Goal: Obtain resource: Download file/media

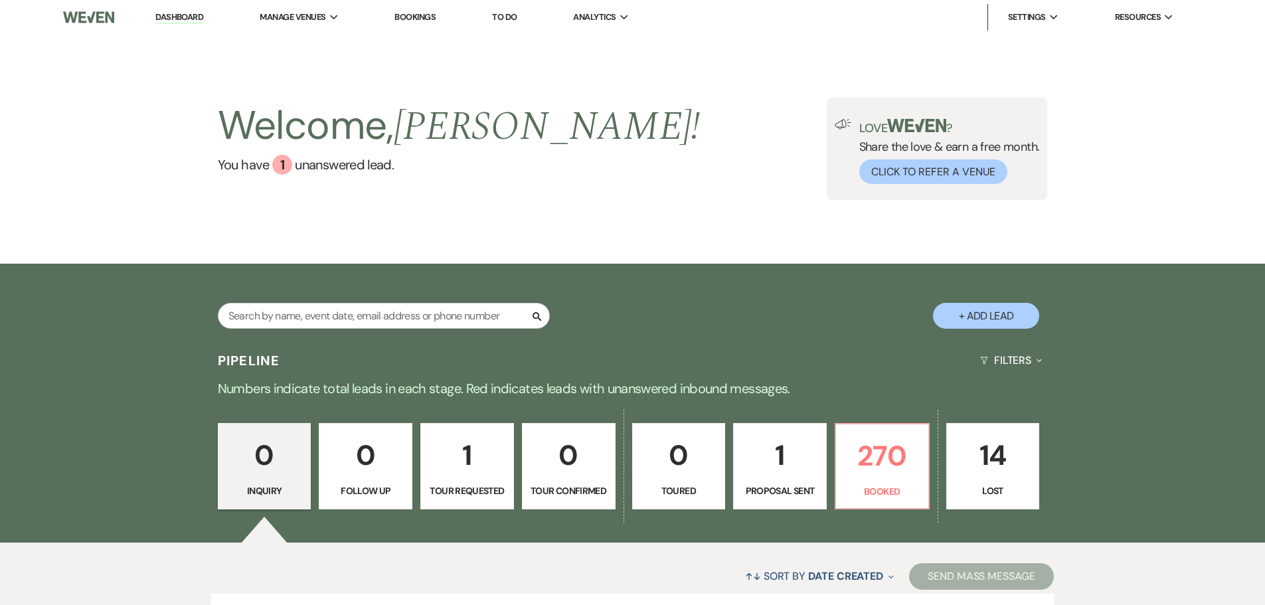
click at [359, 321] on input "text" at bounding box center [384, 316] width 332 height 26
type input "norman"
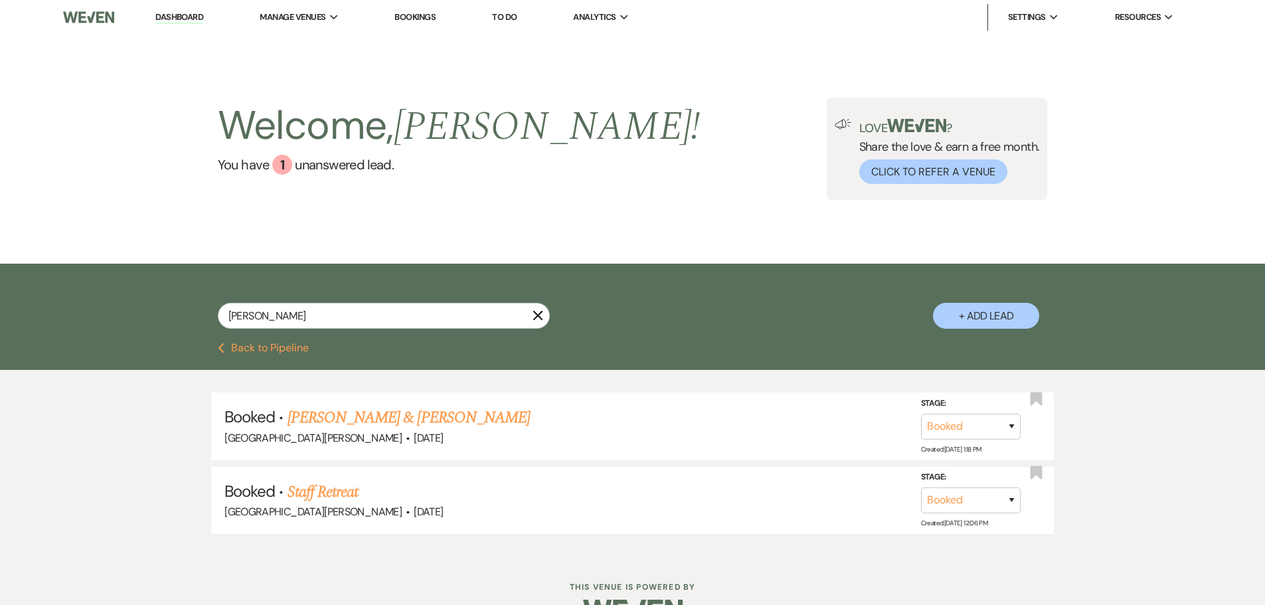
click at [434, 426] on link "Ashley Norman & Ali Fazlanis Valima" at bounding box center [408, 418] width 242 height 24
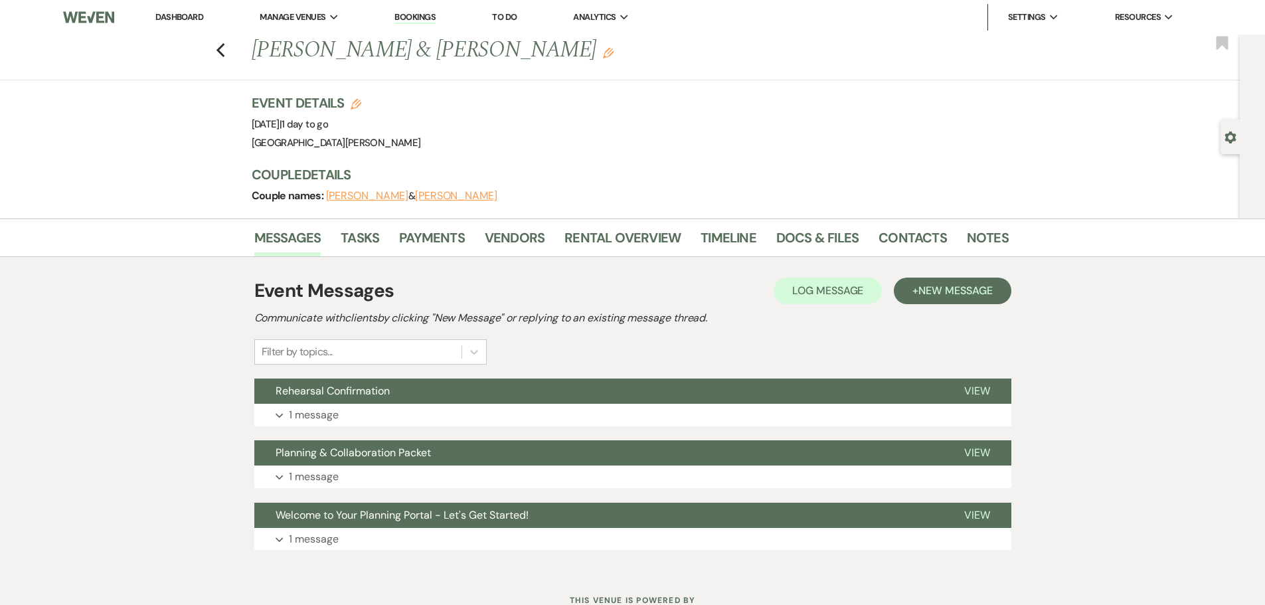
click at [857, 238] on li "Docs & Files" at bounding box center [827, 240] width 102 height 32
click at [829, 238] on link "Docs & Files" at bounding box center [817, 241] width 82 height 29
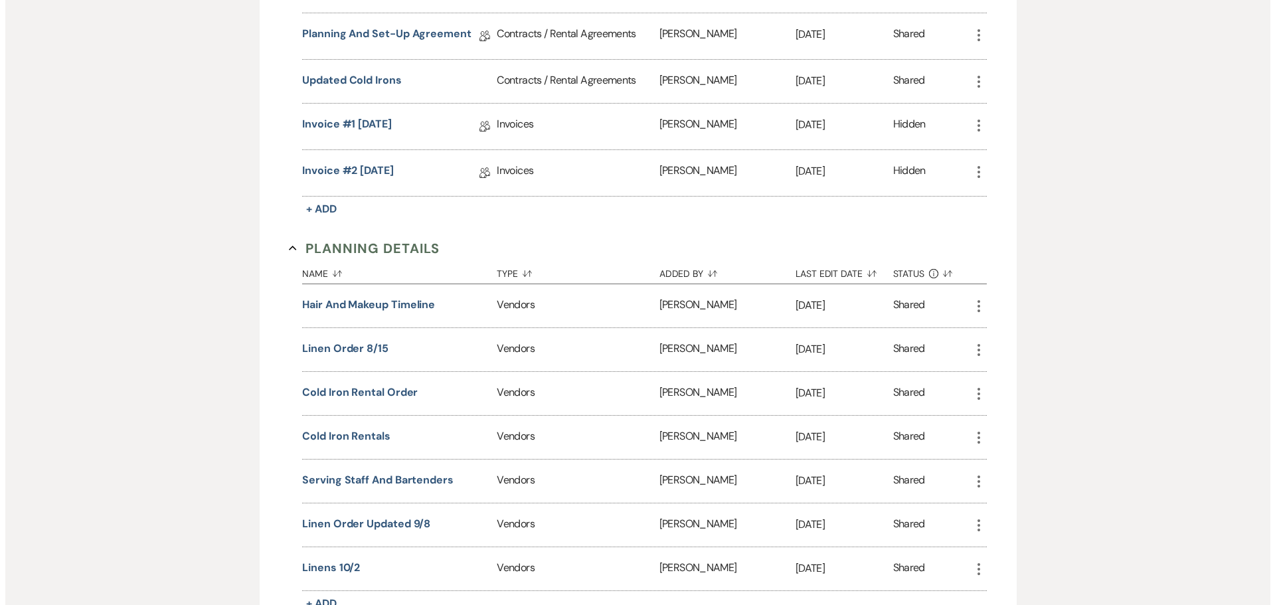
scroll to position [929, 0]
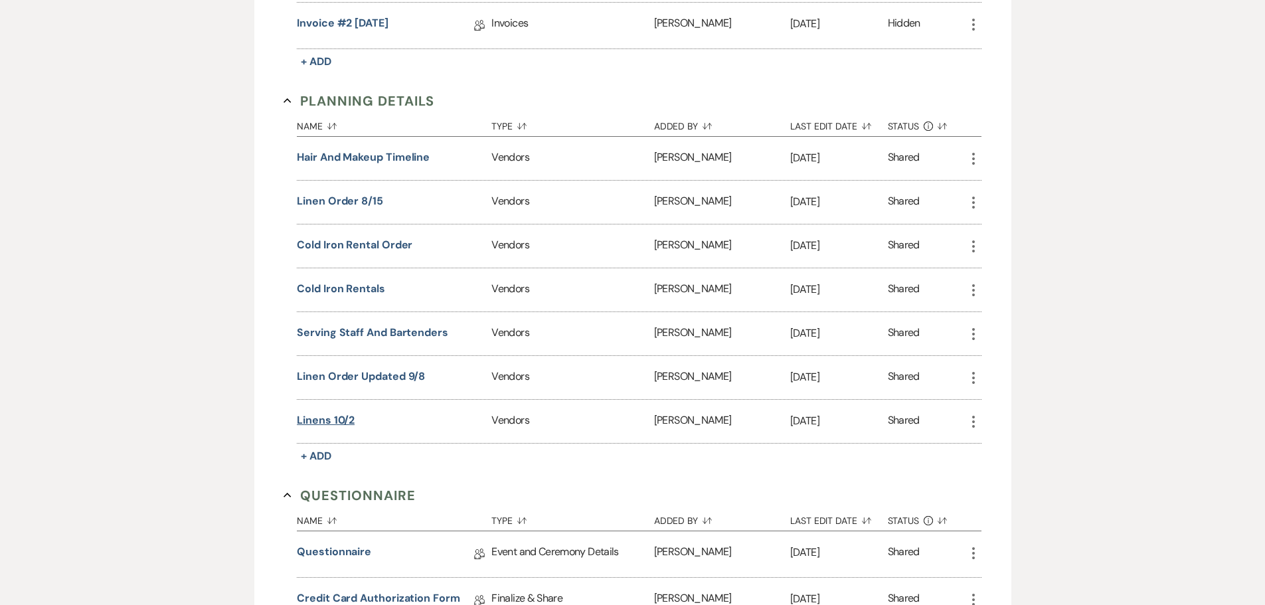
click at [335, 418] on button "linens 10/2" at bounding box center [326, 420] width 58 height 16
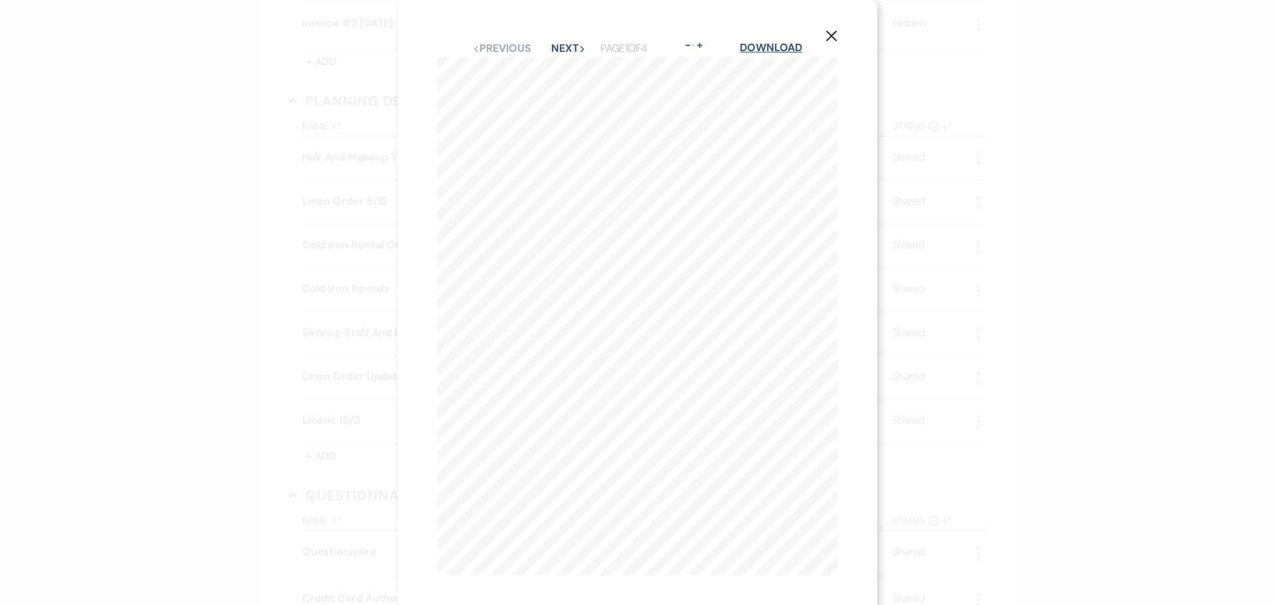
click at [783, 48] on link "Download" at bounding box center [771, 47] width 62 height 14
click at [277, 240] on div "X Previous Previous Next Next Page 1 of 4 - Zoom + Download Page 1 of 4 937-296…" at bounding box center [637, 302] width 1275 height 605
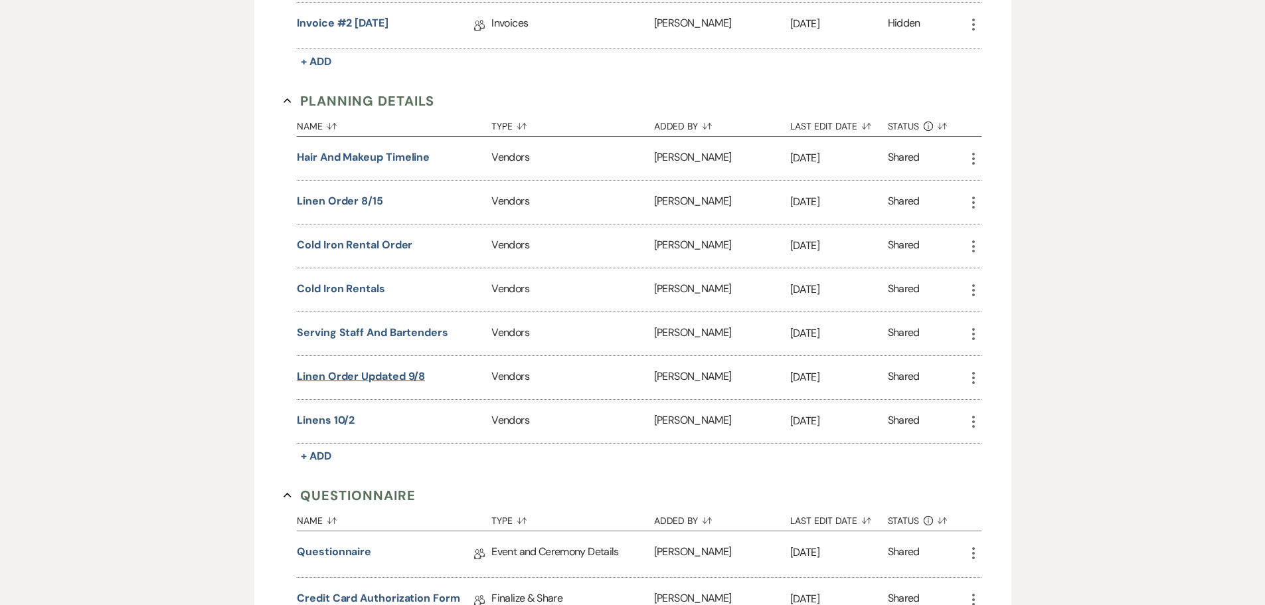
click at [360, 375] on button "linen order updated 9/8" at bounding box center [361, 376] width 128 height 16
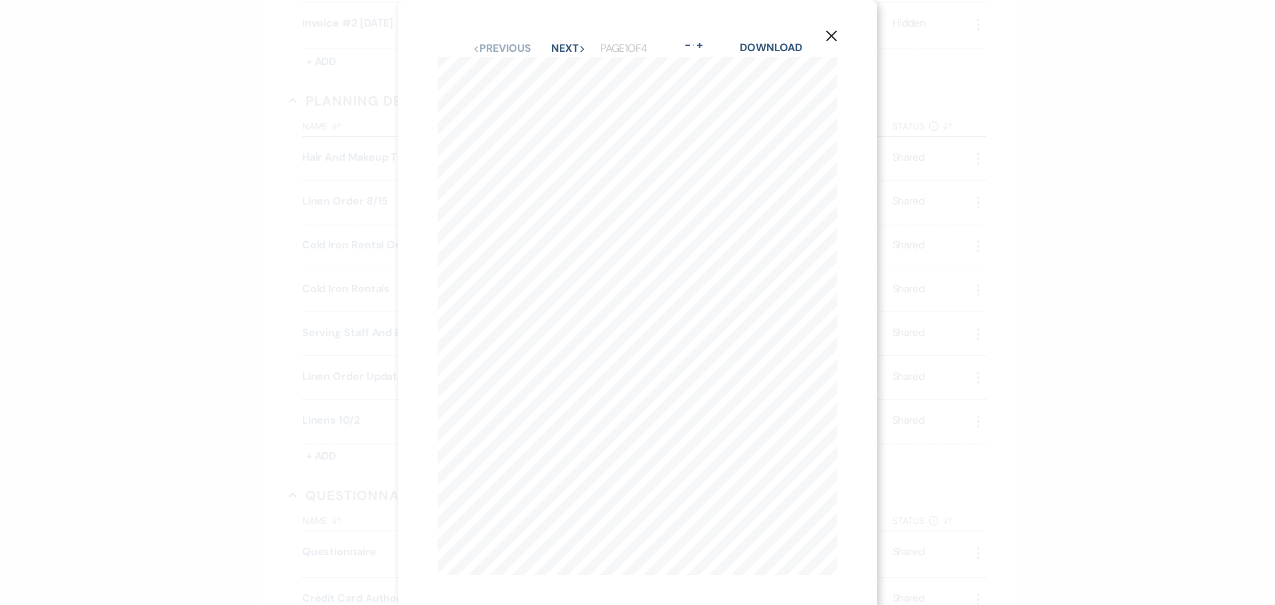
click at [278, 256] on div "X Previous Previous Next Next Page 1 of 4 - Zoom + Download Page 1 of 4 937-296…" at bounding box center [637, 302] width 1275 height 605
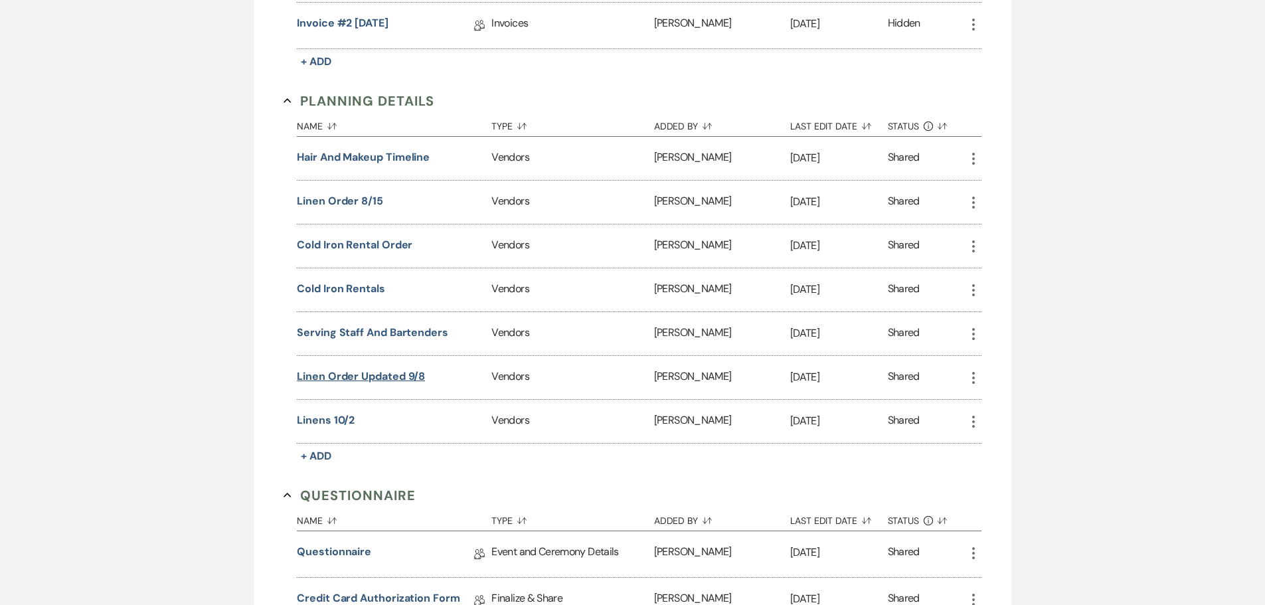
click at [368, 372] on button "linen order updated 9/8" at bounding box center [361, 376] width 128 height 16
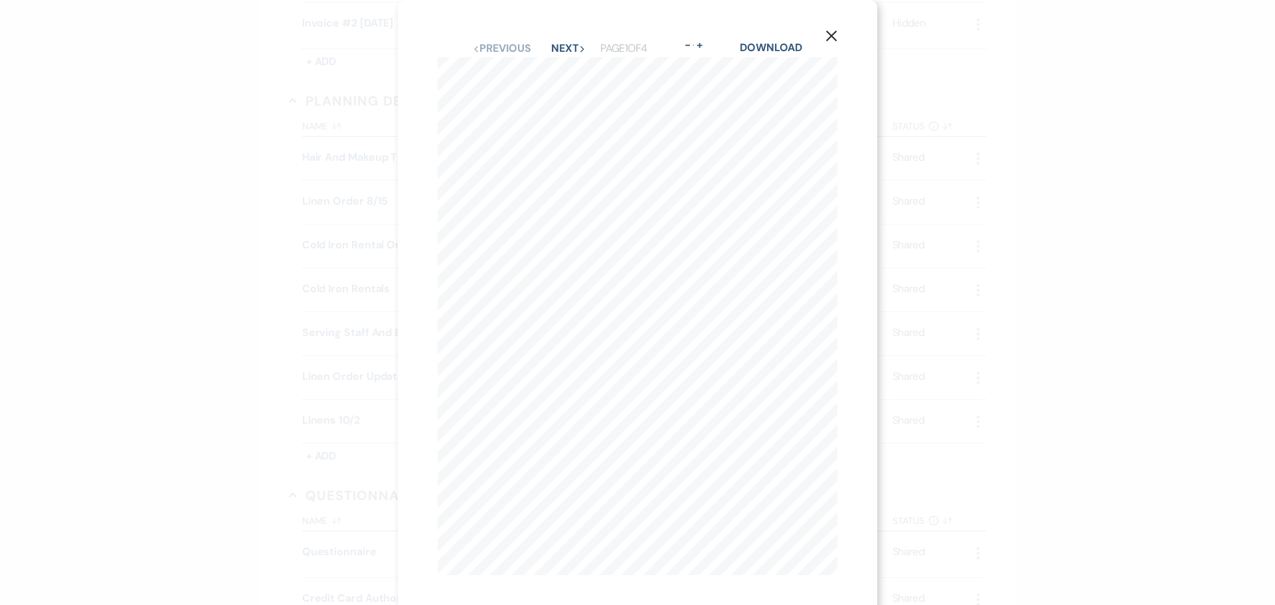
click at [311, 266] on div "X Previous Previous Next Next Page 1 of 4 - Zoom + Download Page 1 of 4 937-296…" at bounding box center [637, 302] width 1275 height 605
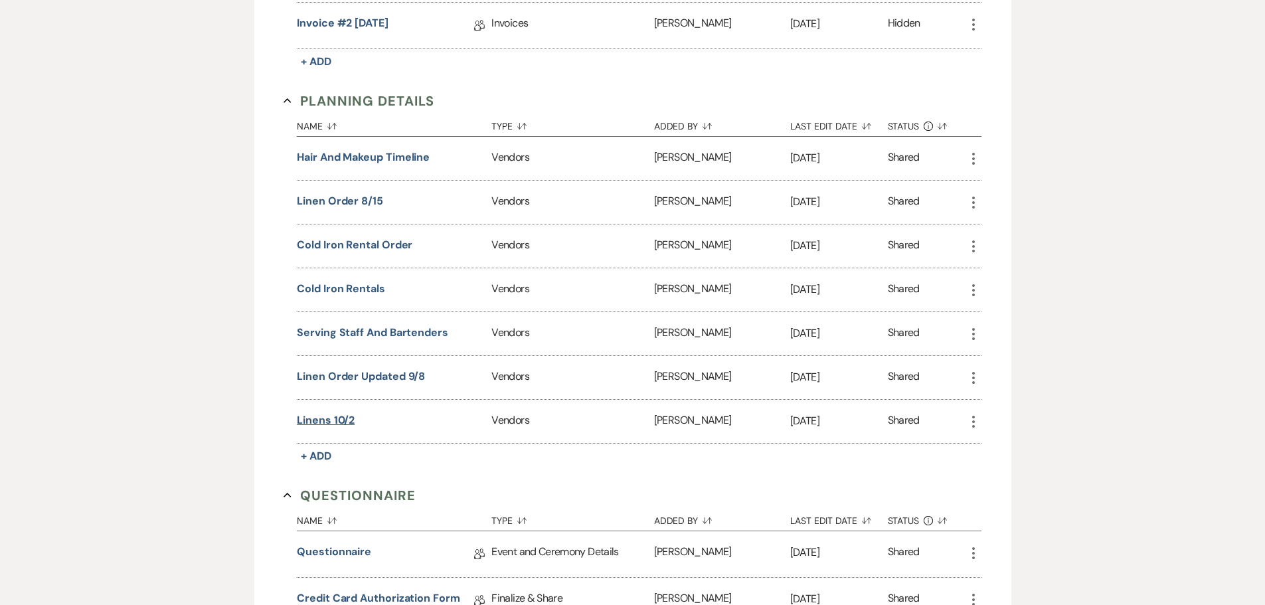
click at [326, 414] on button "linens 10/2" at bounding box center [326, 420] width 58 height 16
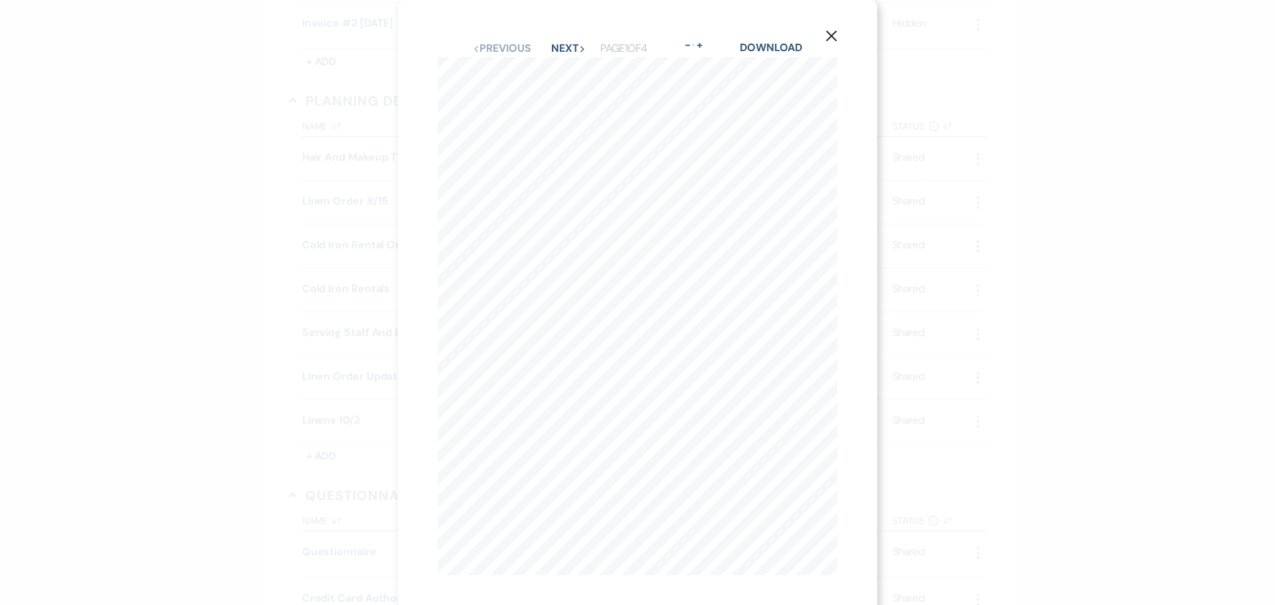
click at [196, 256] on div "X Previous Previous Next Next Page 1 of 4 - Zoom + Download Page 1 of 4 937-296…" at bounding box center [637, 302] width 1275 height 605
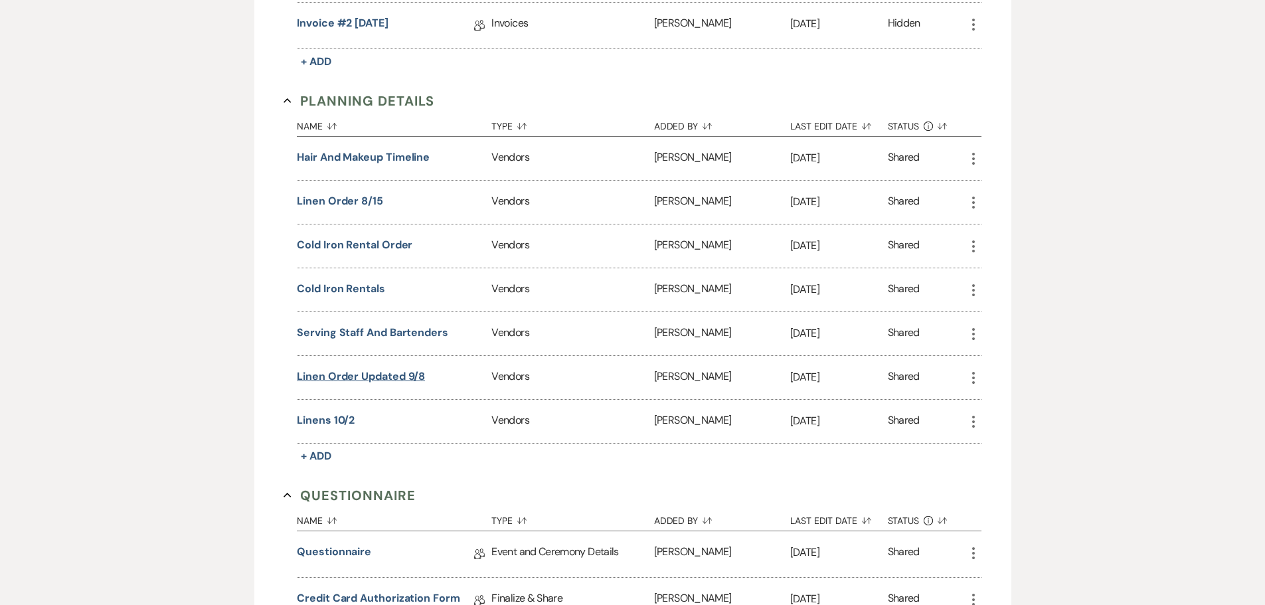
click at [352, 373] on button "linen order updated 9/8" at bounding box center [361, 376] width 128 height 16
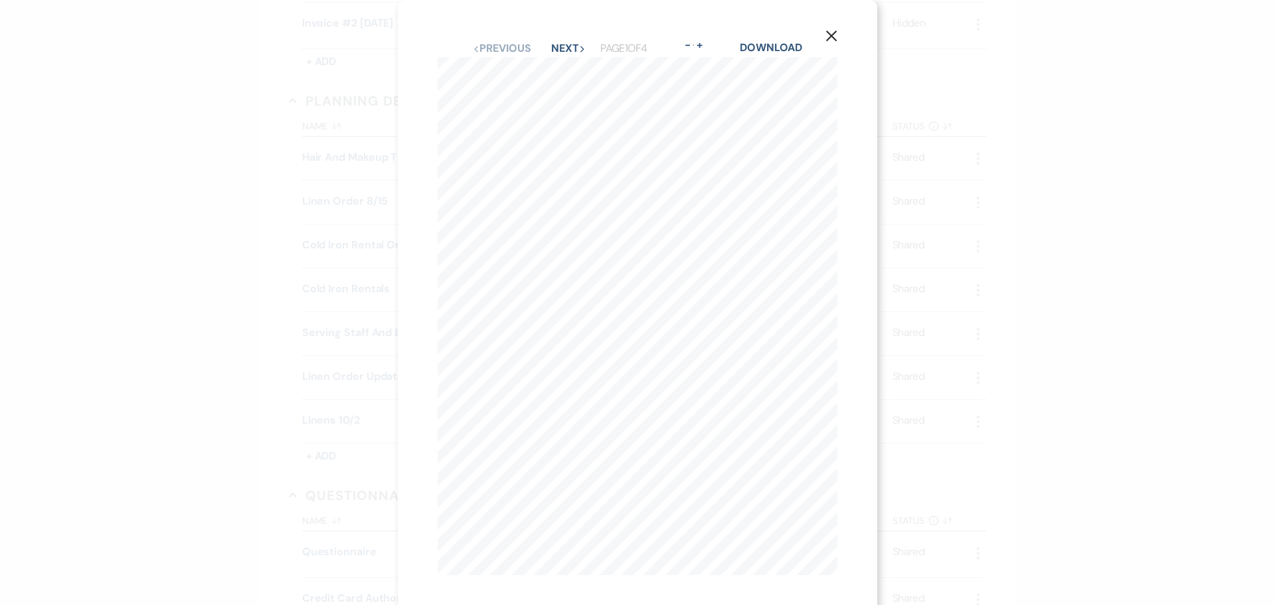
click at [179, 299] on div "X Previous Previous Next Next Page 1 of 4 - Zoom + Download Page 1 of 4 937-296…" at bounding box center [637, 302] width 1275 height 605
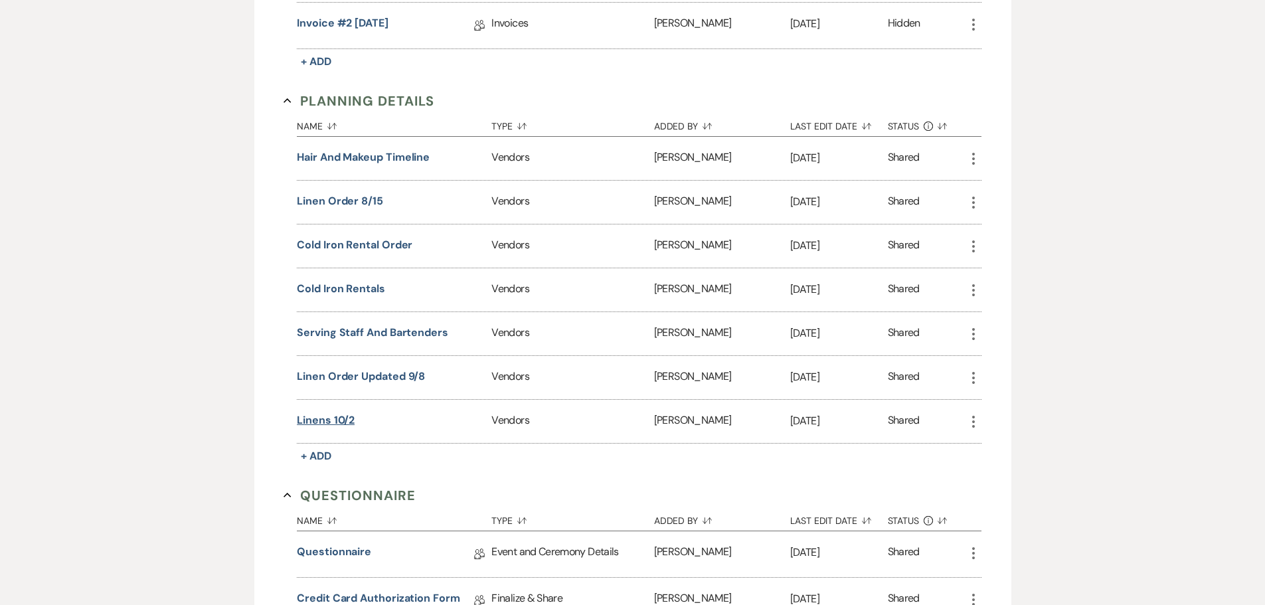
click at [344, 429] on div "linens 10/2" at bounding box center [394, 421] width 195 height 43
click at [333, 418] on button "linens 10/2" at bounding box center [326, 420] width 58 height 16
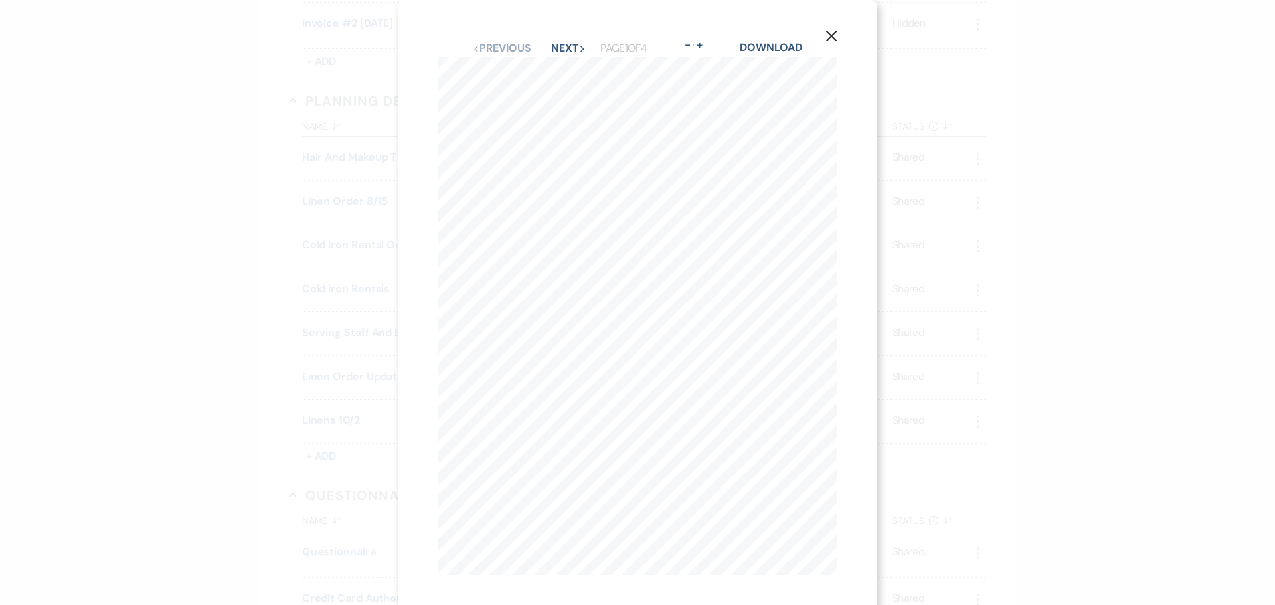
click at [218, 289] on div "X Previous Previous Next Next Page 1 of 4 - Zoom + Download Page 1 of 4 937-296…" at bounding box center [637, 302] width 1275 height 605
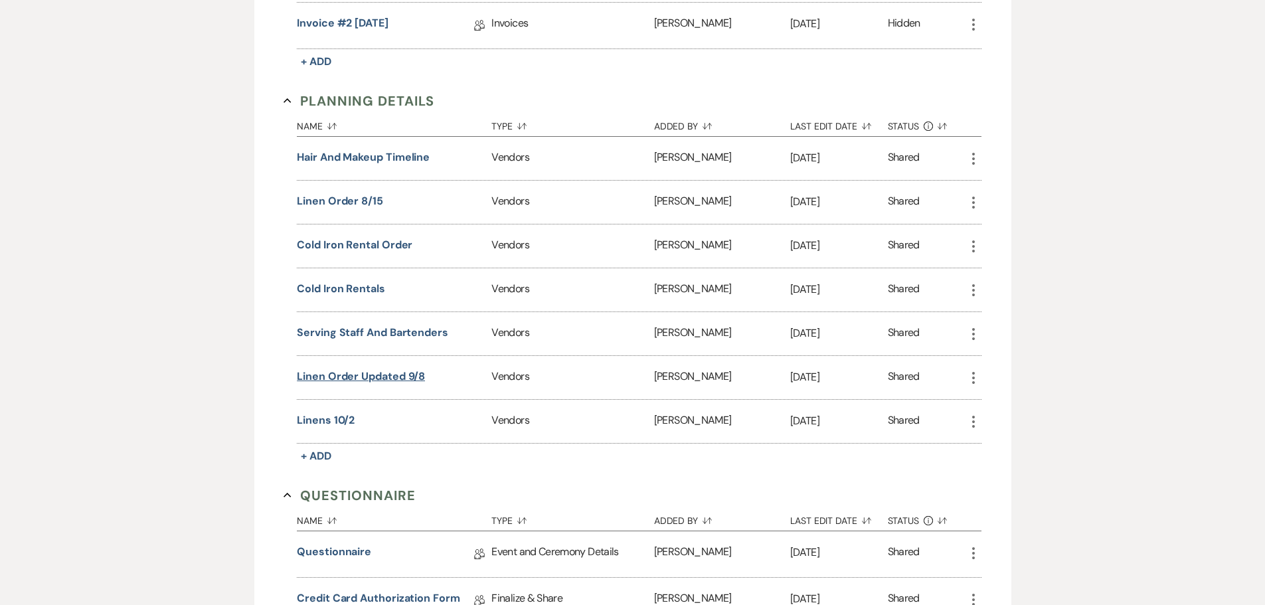
click at [392, 372] on button "linen order updated 9/8" at bounding box center [361, 376] width 128 height 16
